Goal: Find contact information: Find contact information

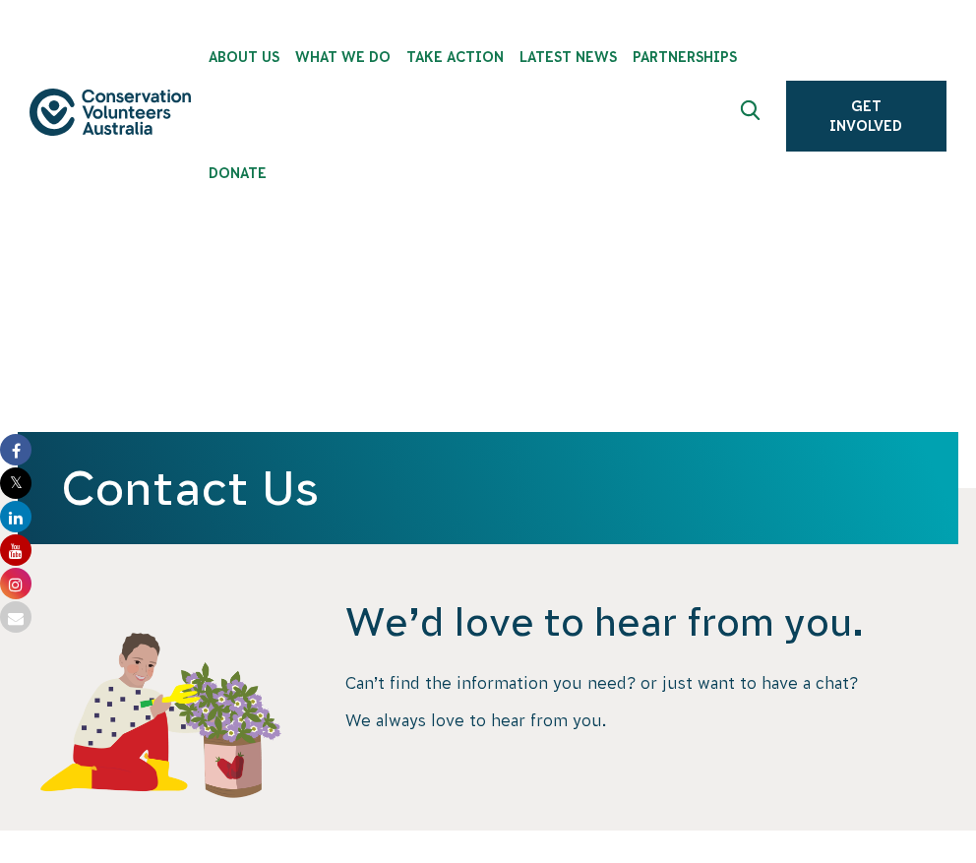
scroll to position [1394, 0]
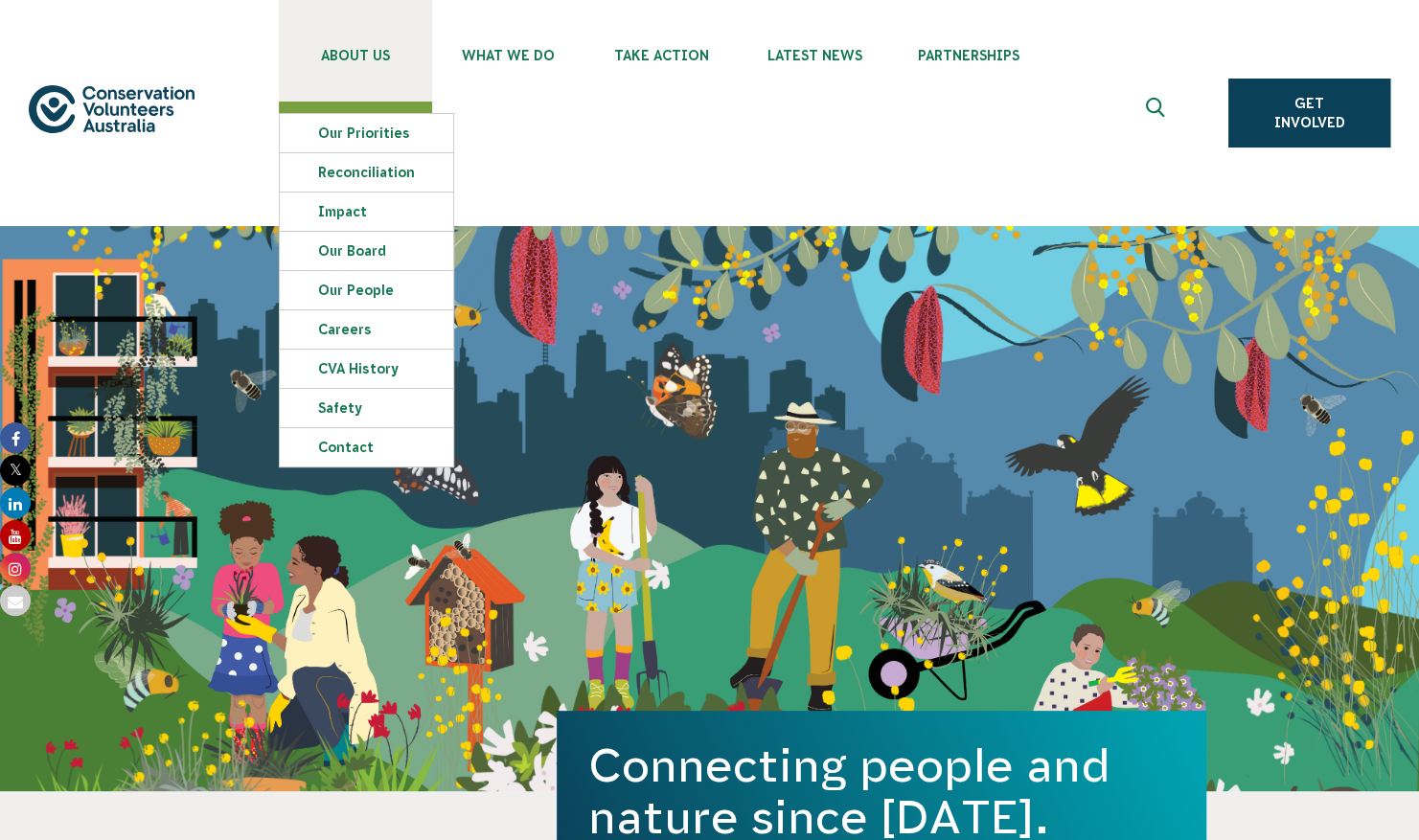
click at [367, 64] on link "About Us" at bounding box center [355, 51] width 153 height 101
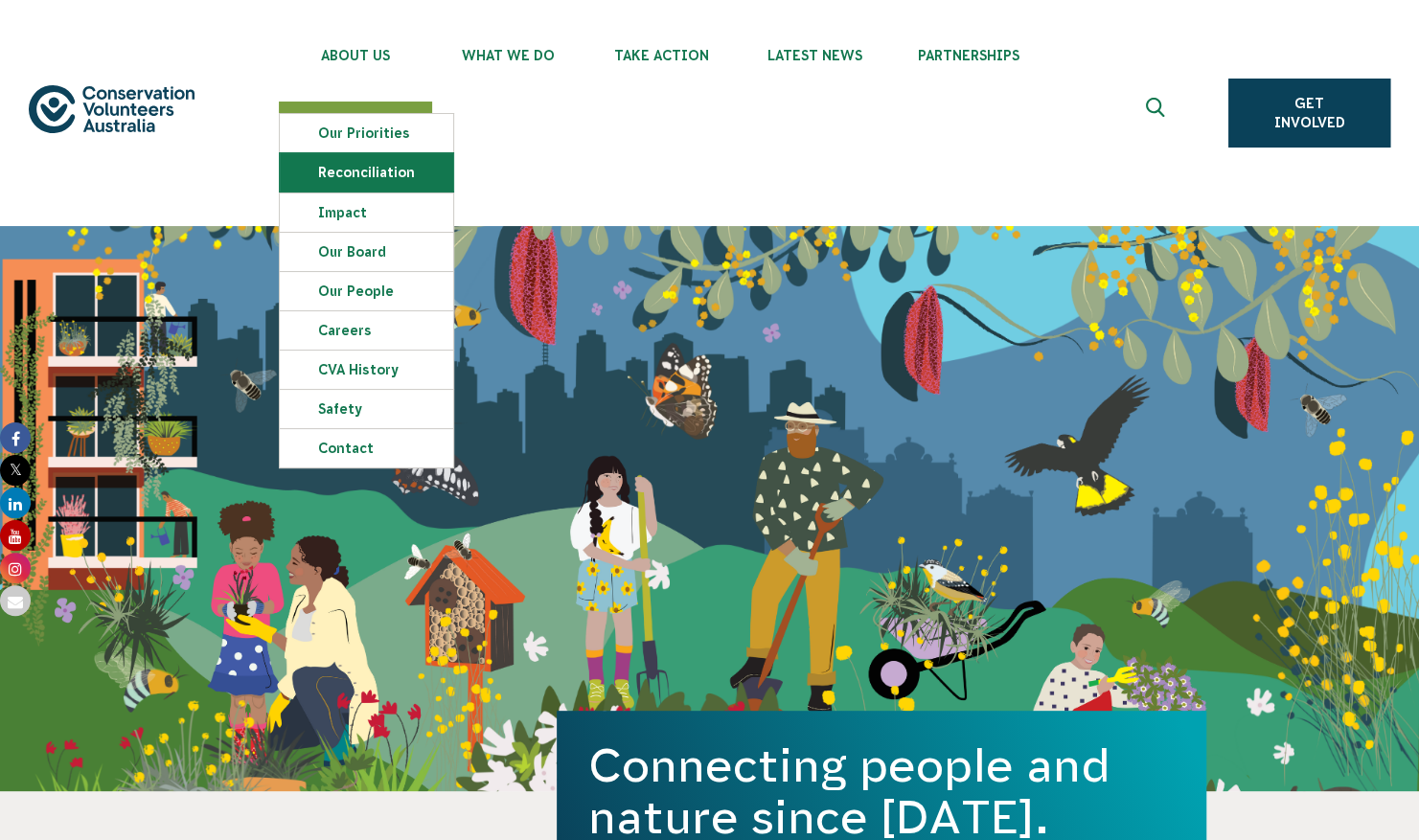
click at [360, 170] on link "Reconciliation" at bounding box center [366, 171] width 173 height 38
